Goal: Ask a question

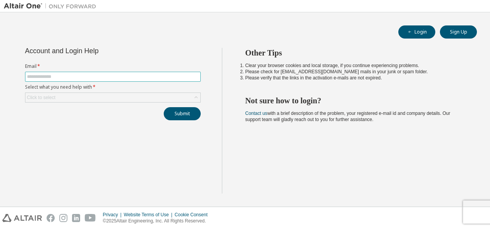
click at [158, 75] on input "text" at bounding box center [113, 77] width 172 height 6
type input "**********"
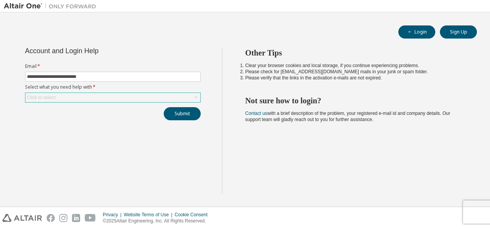
click at [127, 101] on div "Click to select" at bounding box center [112, 97] width 175 height 9
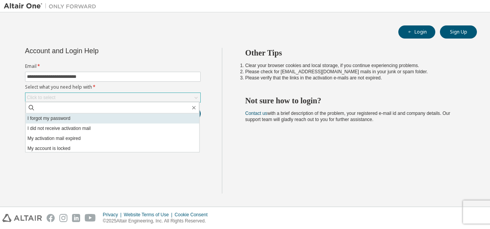
click at [119, 118] on li "I forgot my password" at bounding box center [112, 118] width 174 height 10
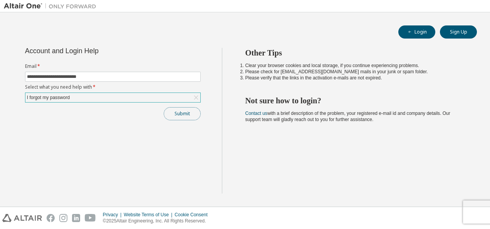
click at [186, 111] on button "Submit" at bounding box center [182, 113] width 37 height 13
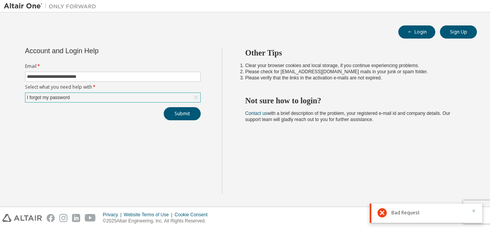
click at [472, 212] on icon "button" at bounding box center [474, 210] width 5 height 5
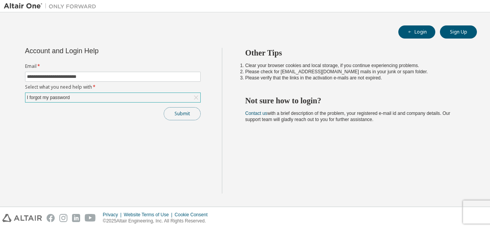
click at [174, 118] on button "Submit" at bounding box center [182, 113] width 37 height 13
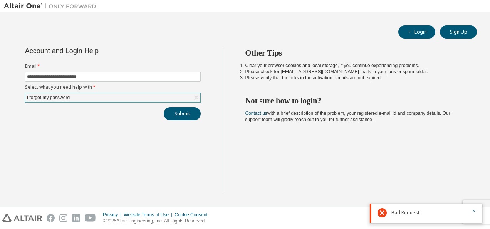
click at [281, 181] on div "Other Tips Clear your browser cookies and local storage, if you continue experi…" at bounding box center [354, 121] width 265 height 146
